Goal: Information Seeking & Learning: Learn about a topic

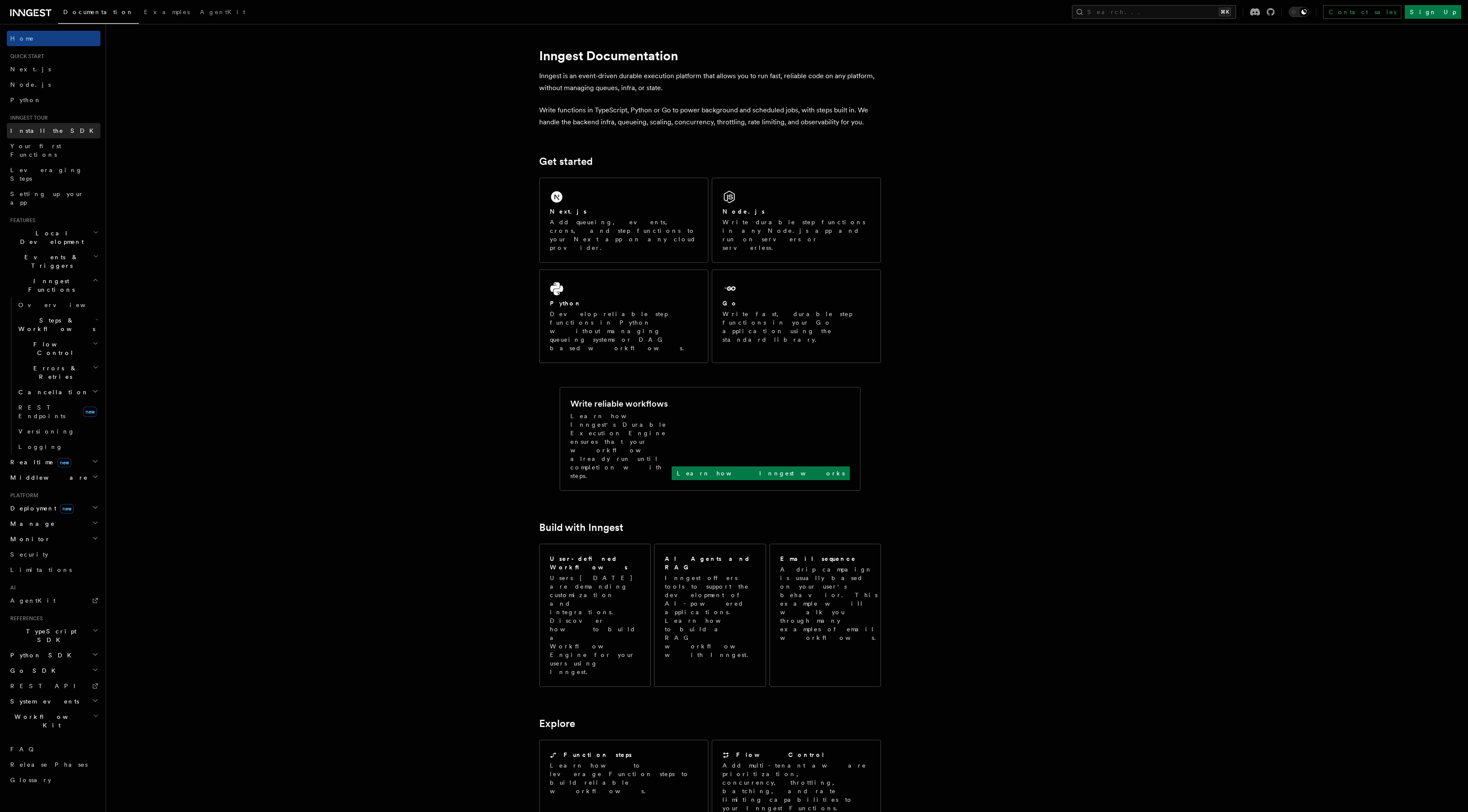
click at [53, 130] on link "Install the SDK" at bounding box center [54, 130] width 93 height 15
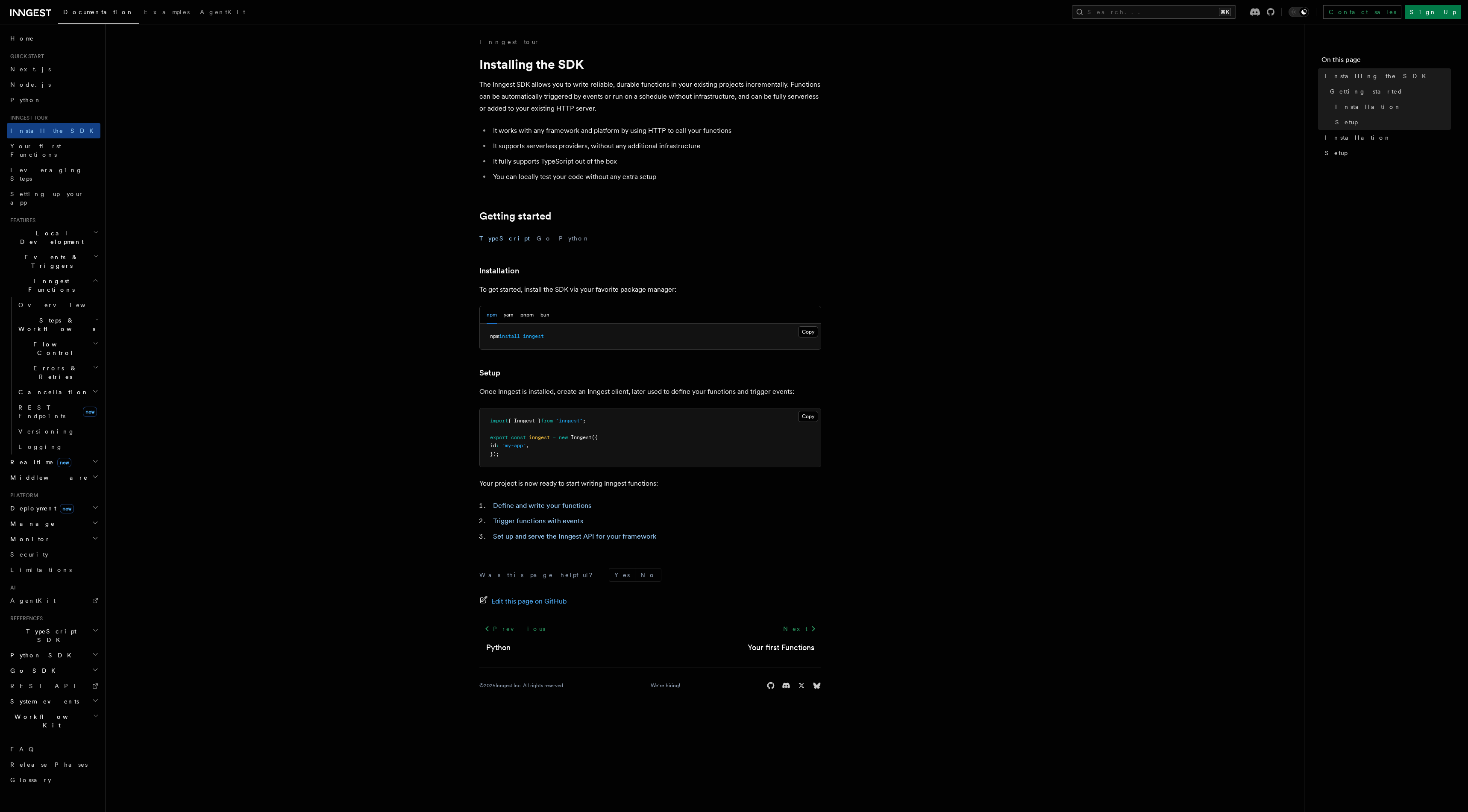
click at [46, 697] on span "System events" at bounding box center [43, 701] width 72 height 9
click at [60, 504] on span "new" at bounding box center [67, 509] width 14 height 9
click at [50, 672] on h2 "Manage" at bounding box center [54, 679] width 93 height 15
click at [52, 789] on h2 "Monitor" at bounding box center [54, 797] width 93 height 15
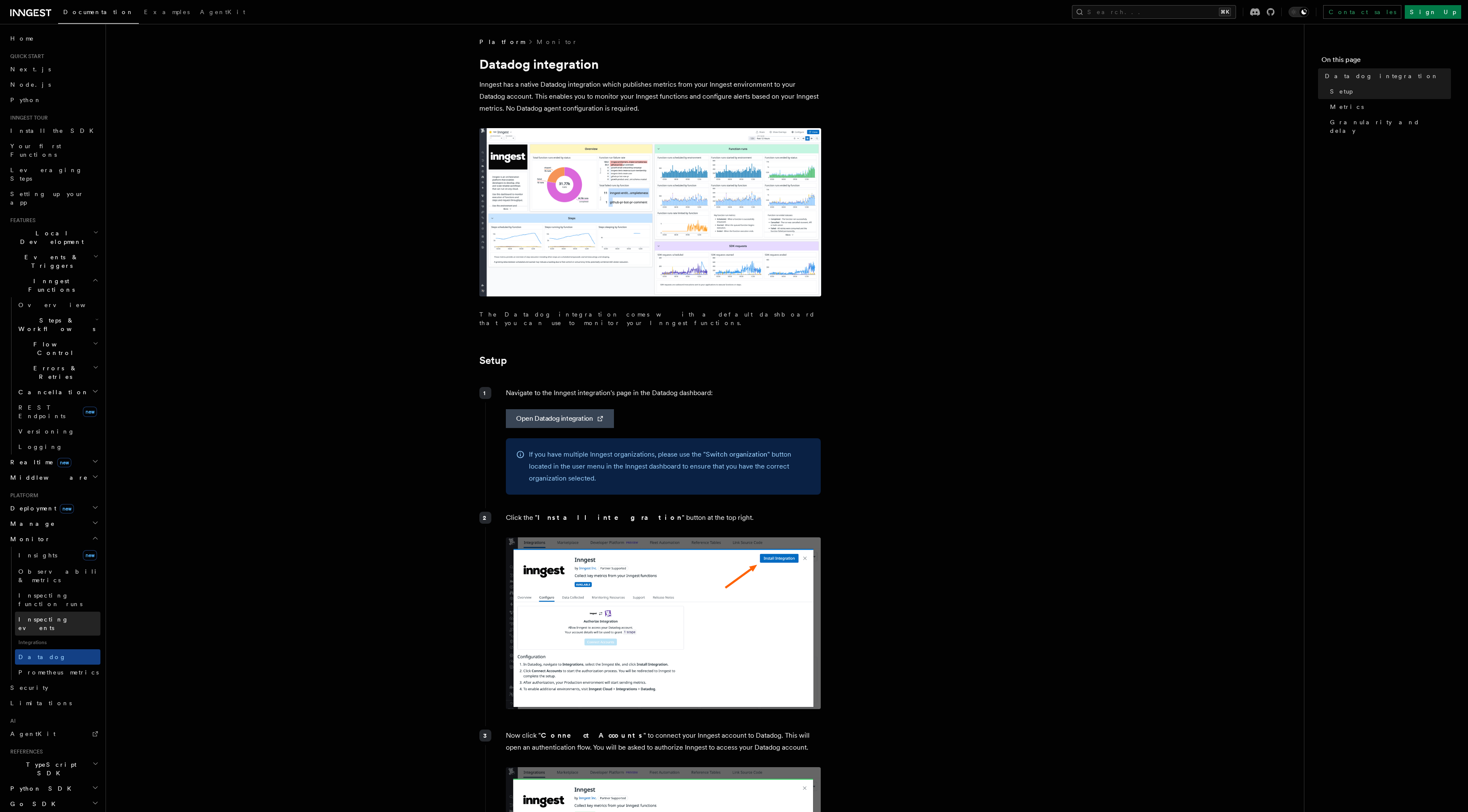
click at [67, 612] on link "Inspecting events" at bounding box center [58, 624] width 85 height 24
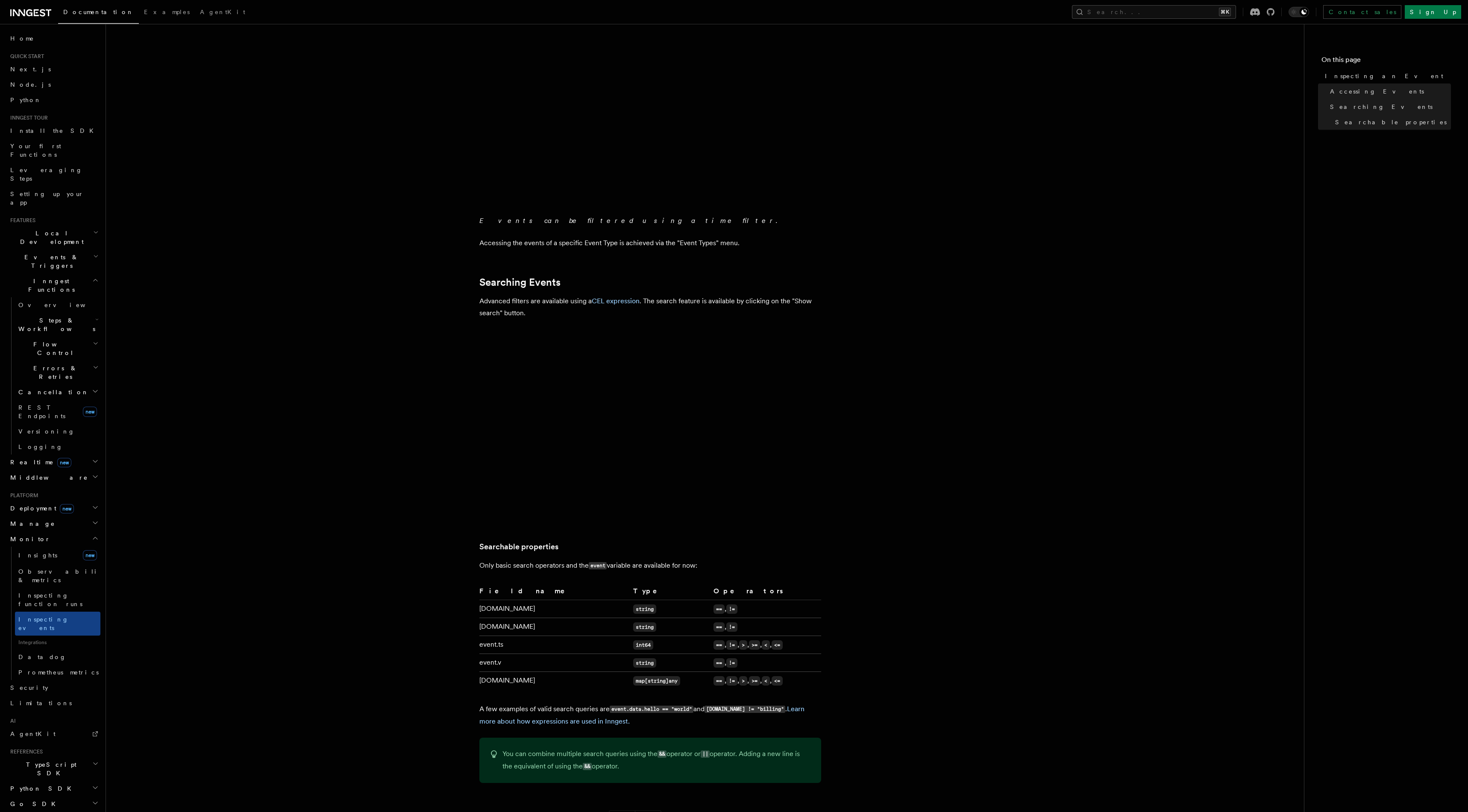
scroll to position [179, 0]
